Goal: Task Accomplishment & Management: Manage account settings

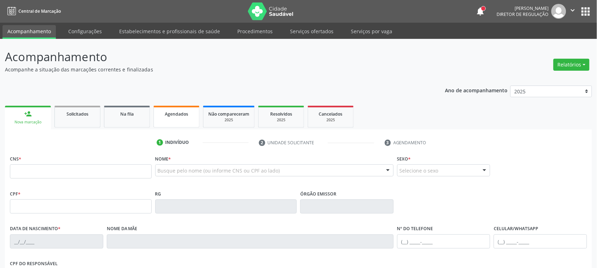
click at [163, 111] on div "Agendados" at bounding box center [176, 113] width 35 height 7
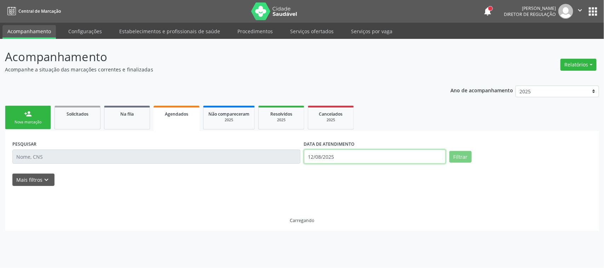
click at [339, 157] on input "12/08/2025" at bounding box center [375, 157] width 142 height 14
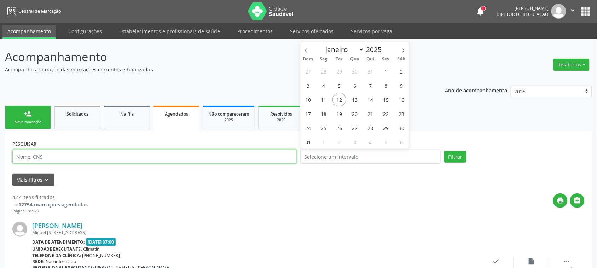
click at [255, 162] on input "text" at bounding box center [154, 157] width 284 height 14
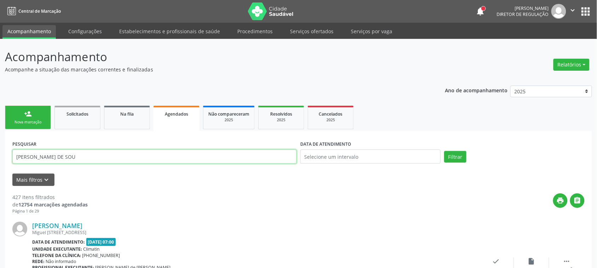
type input "[PERSON_NAME] DE SOU"
click at [444, 151] on button "Filtrar" at bounding box center [455, 157] width 22 height 12
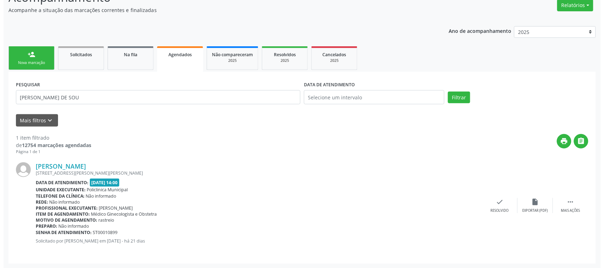
scroll to position [60, 0]
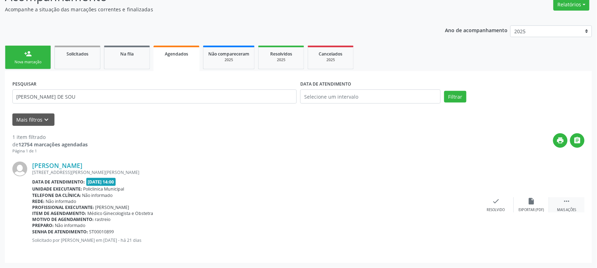
click at [566, 208] on div "Mais ações" at bounding box center [567, 210] width 19 height 5
click at [450, 211] on div "cancel Cancelar" at bounding box center [460, 204] width 35 height 15
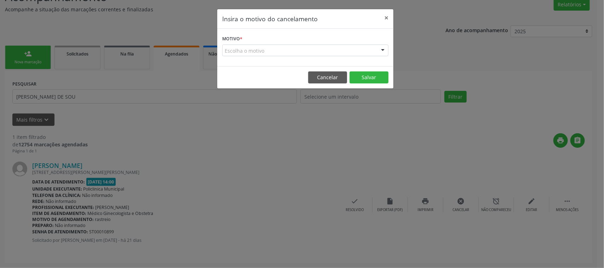
click at [316, 46] on div "Escolha o motivo" at bounding box center [305, 51] width 166 height 12
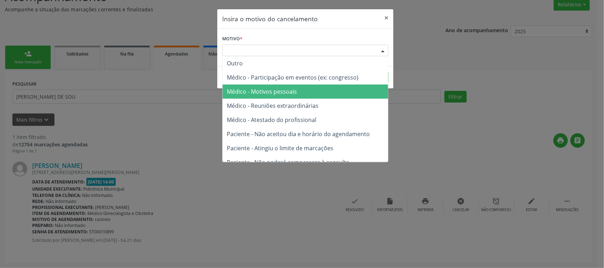
click at [301, 88] on span "Médico - Motivos pessoais" at bounding box center [306, 92] width 166 height 14
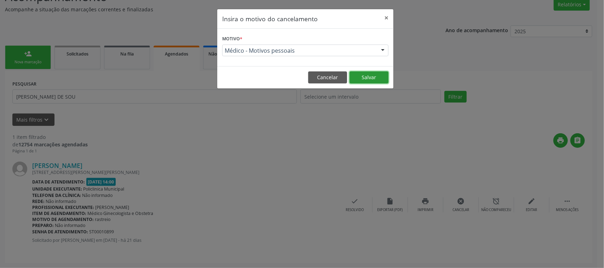
click at [367, 79] on button "Salvar" at bounding box center [369, 77] width 39 height 12
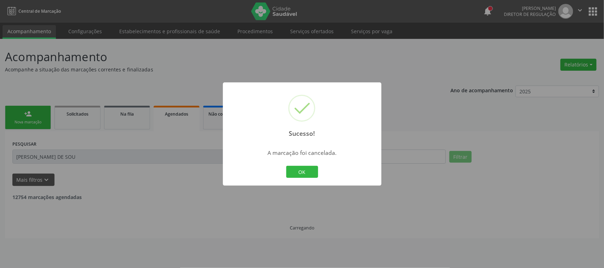
scroll to position [0, 0]
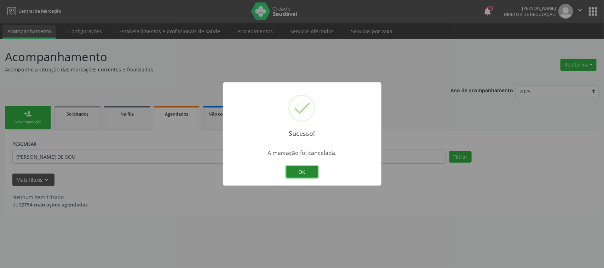
click at [292, 174] on button "OK" at bounding box center [302, 172] width 32 height 12
